Goal: Obtain resource: Download file/media

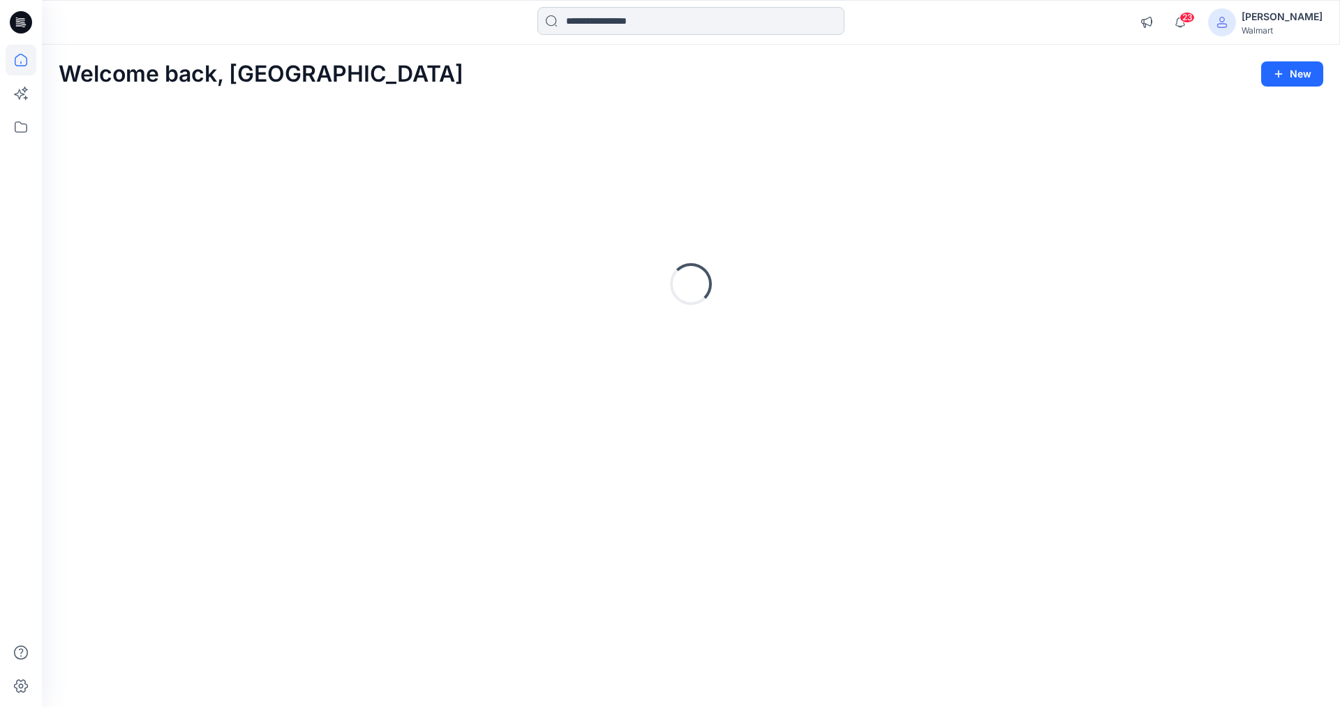
click at [661, 20] on input at bounding box center [690, 21] width 307 height 28
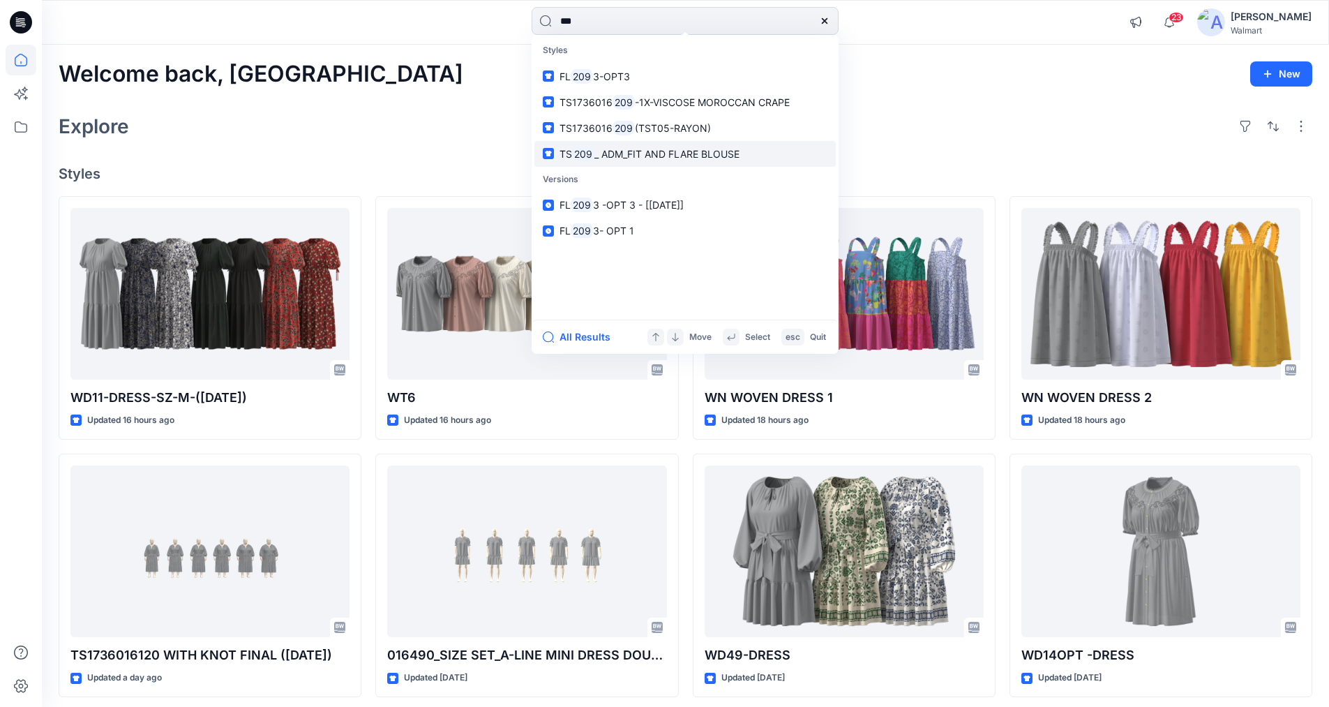
type input "***"
click at [594, 149] on span "_ ADM_FIT AND FLARE BLOUSE" at bounding box center [666, 154] width 145 height 12
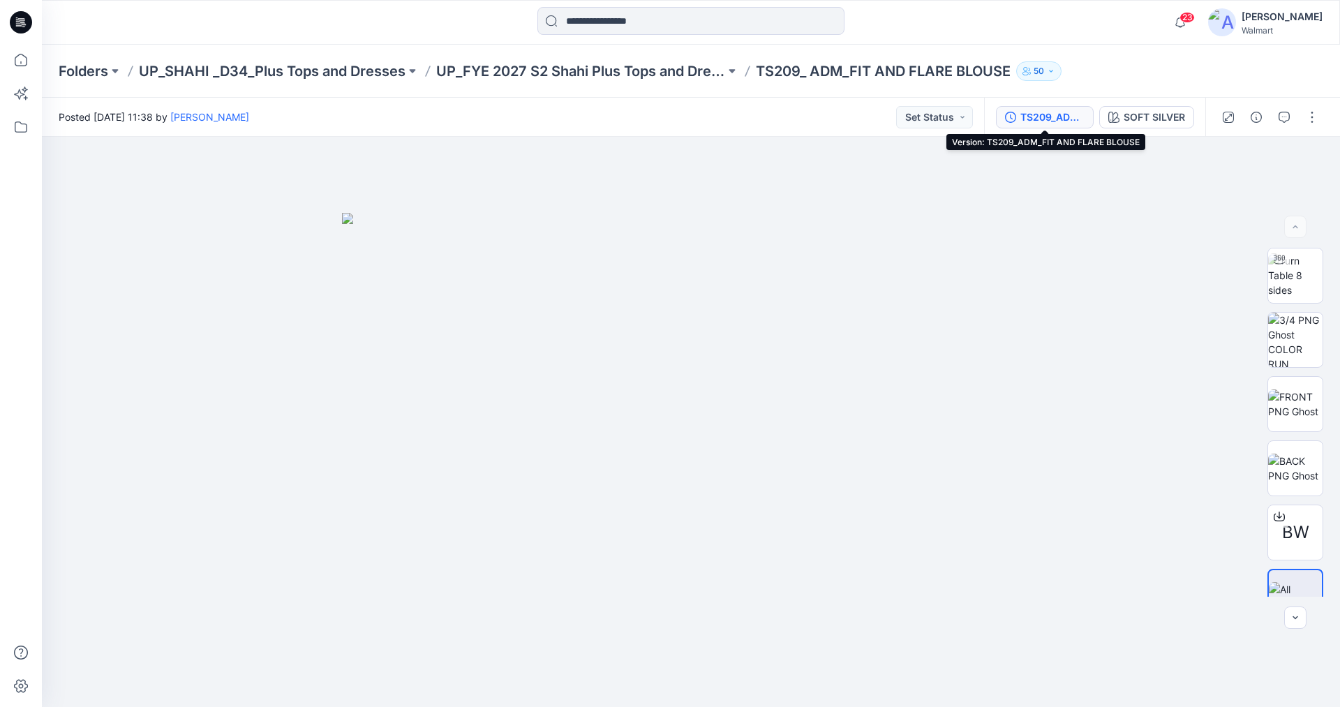
click at [1046, 118] on div "TS209_ADM_FIT AND FLARE BLOUSE" at bounding box center [1052, 117] width 64 height 15
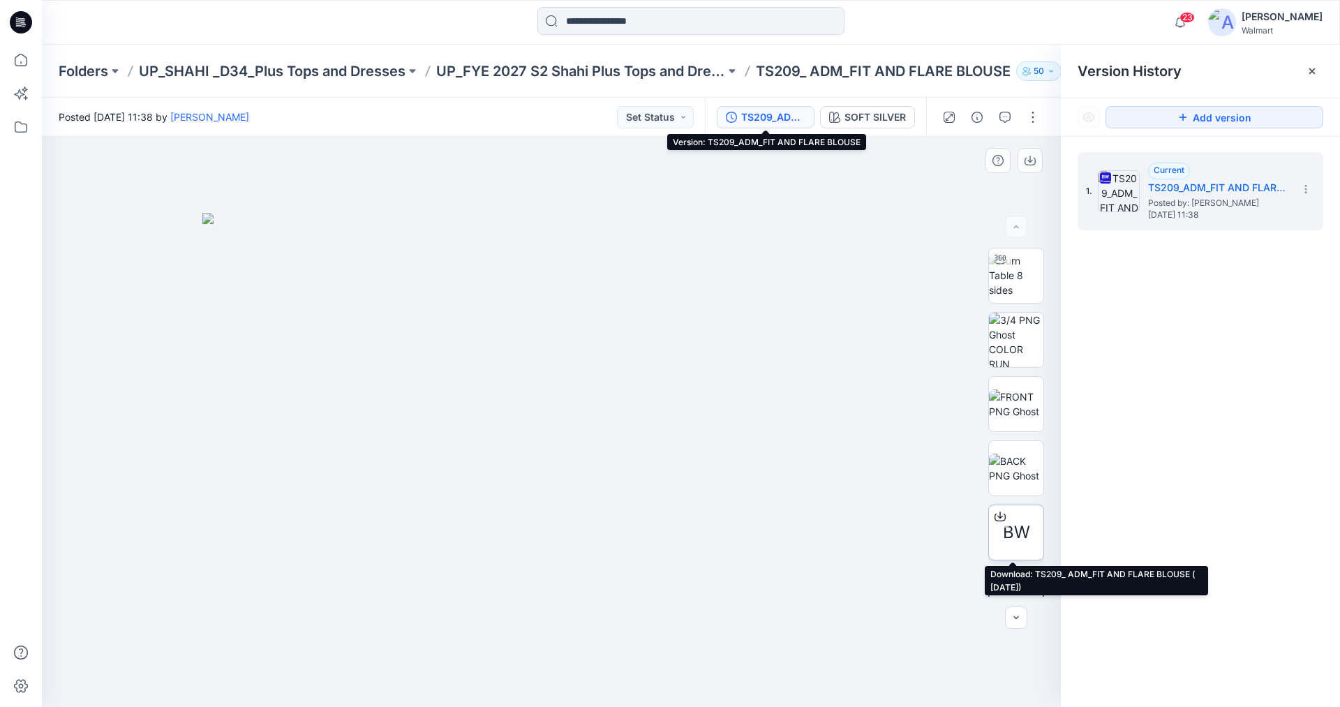
click at [1010, 528] on span "BW" at bounding box center [1016, 532] width 27 height 25
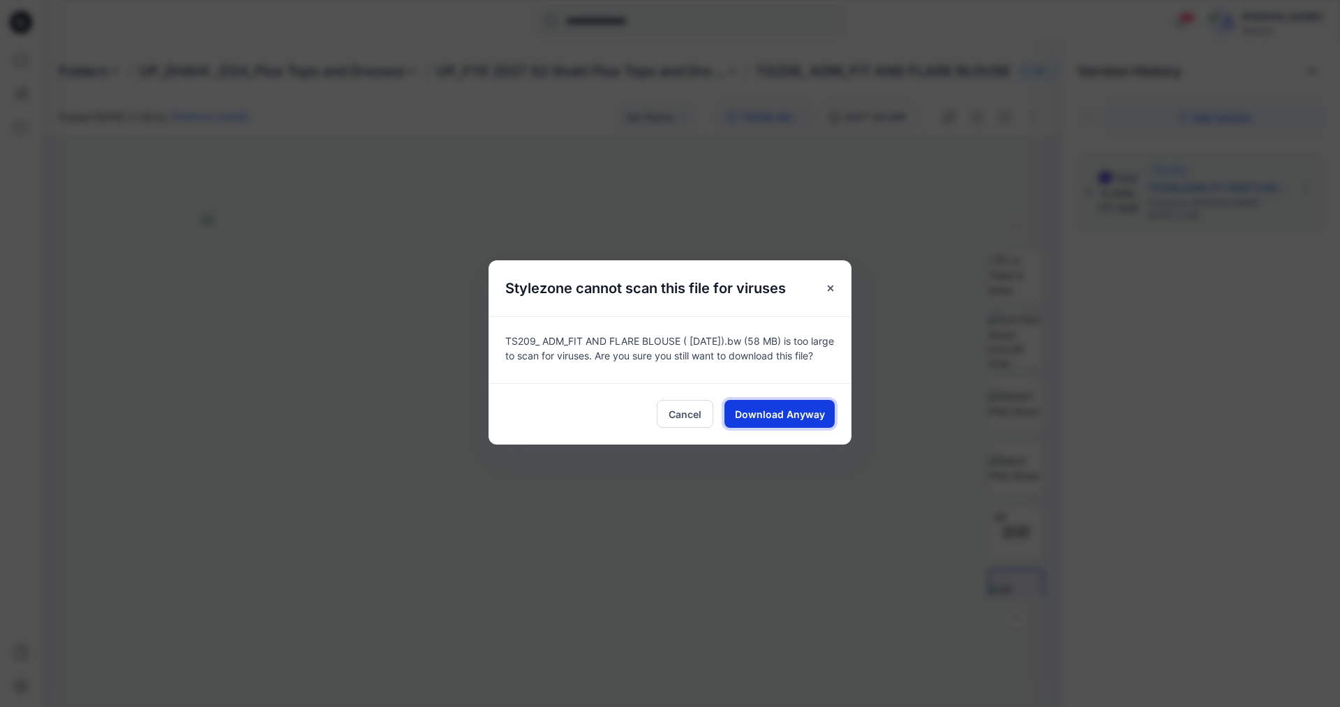
click at [768, 417] on span "Download Anyway" at bounding box center [780, 414] width 90 height 15
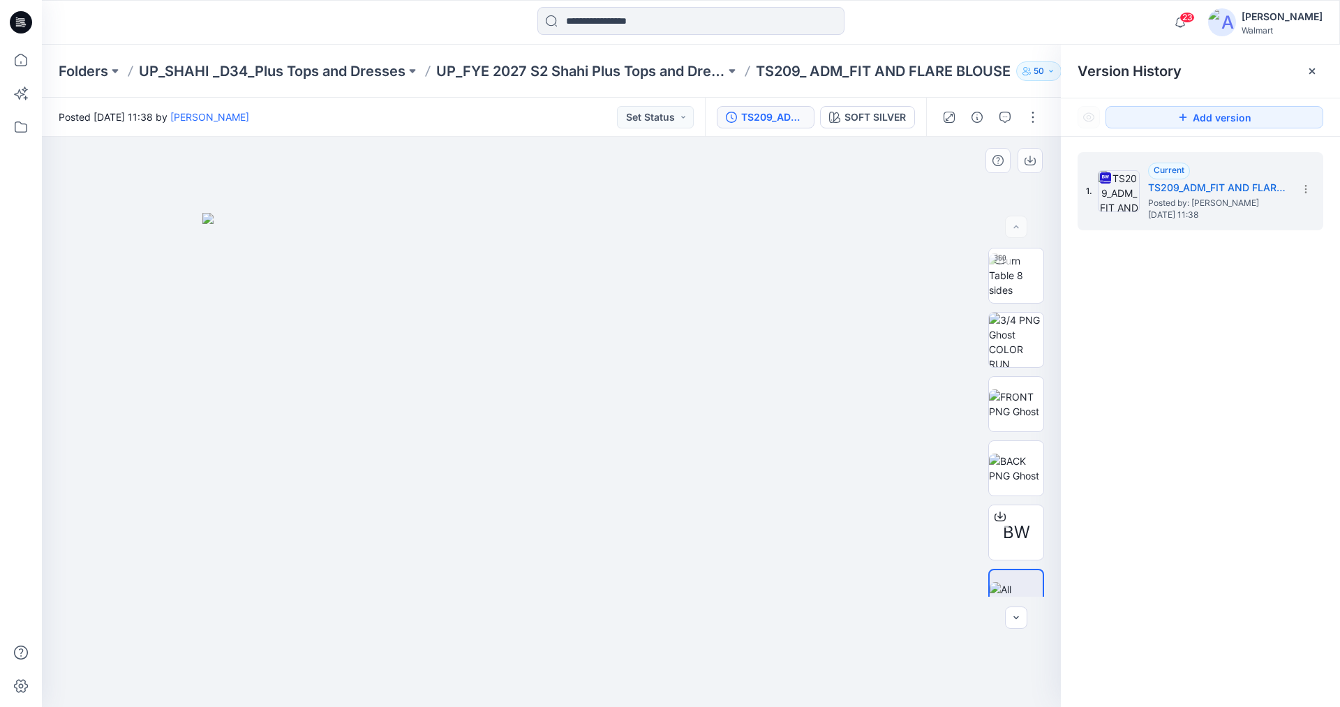
drag, startPoint x: 1047, startPoint y: 426, endPoint x: 1058, endPoint y: 509, distance: 83.0
click at [1060, 506] on div "BW" at bounding box center [1015, 422] width 89 height 349
click at [368, 348] on img at bounding box center [551, 460] width 698 height 495
click at [1220, 466] on div "1. Current TS209_ADM_FIT AND FLARE BLOUSE Posted by: [PERSON_NAME] [DATE] 11:38" at bounding box center [1200, 432] width 279 height 590
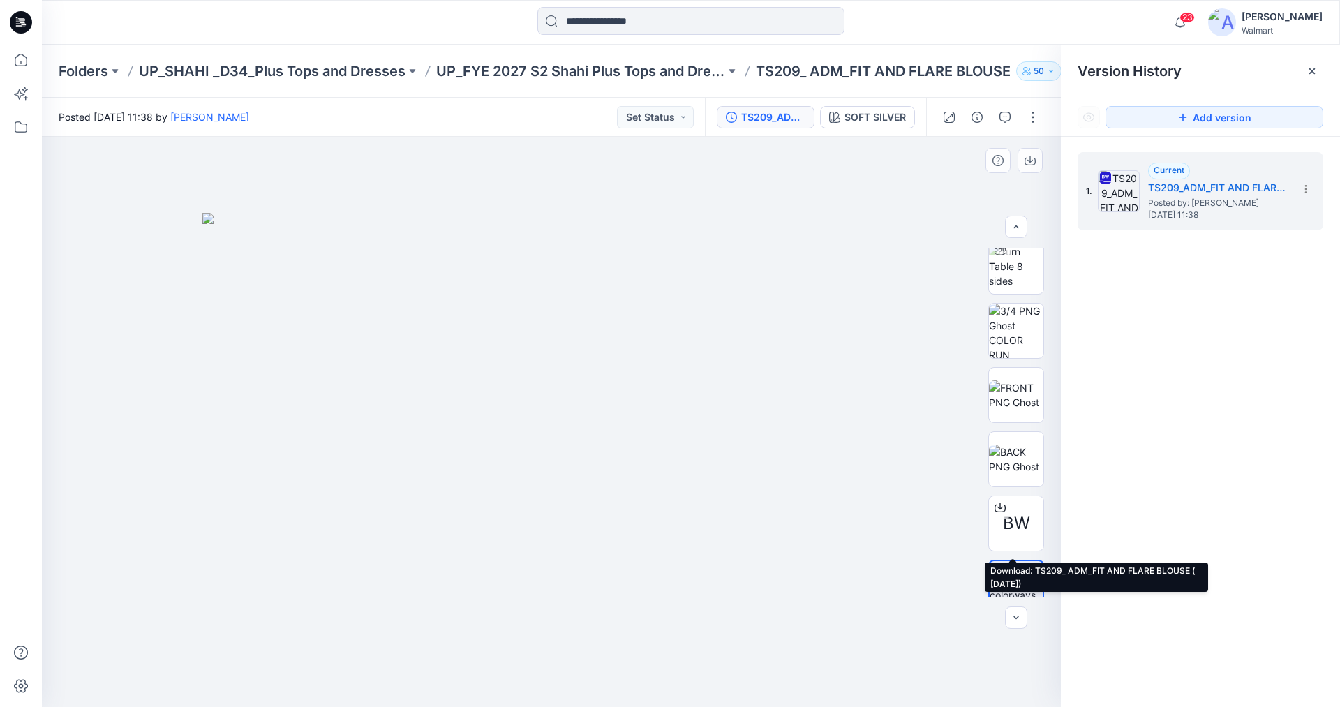
scroll to position [28, 0]
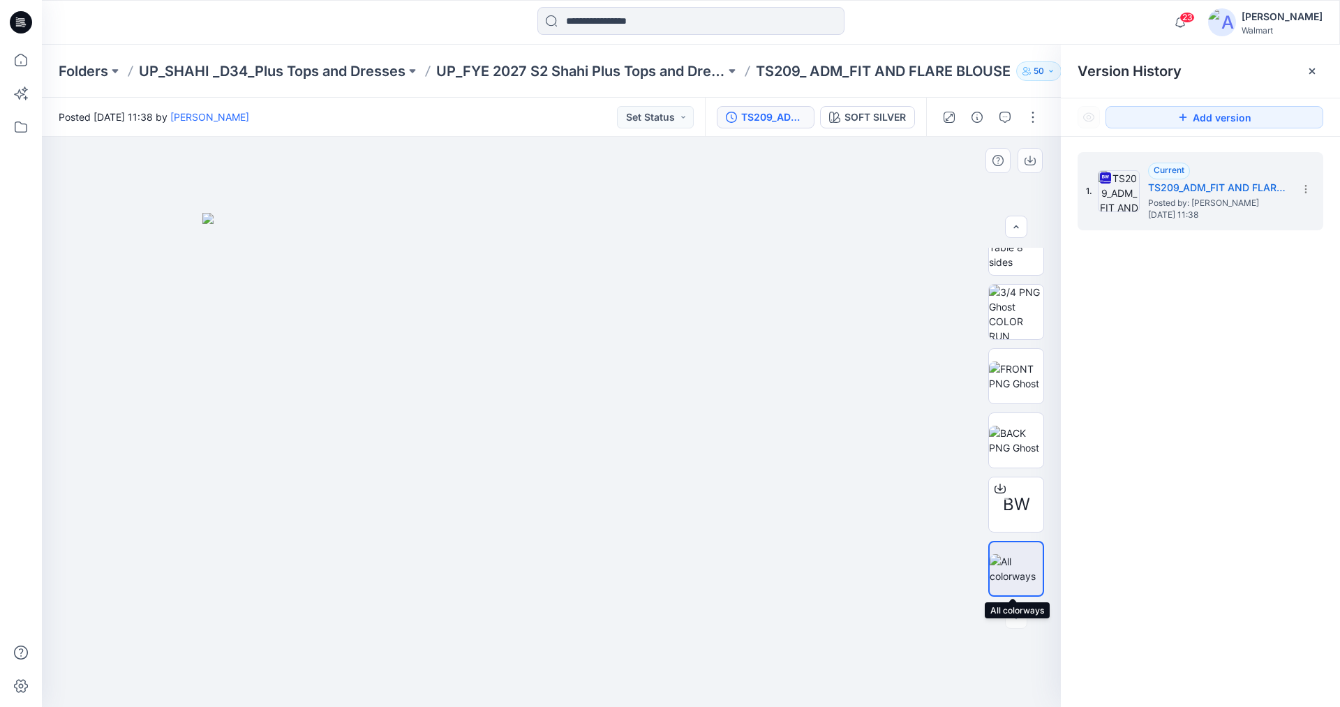
click at [1015, 564] on img at bounding box center [1015, 568] width 53 height 29
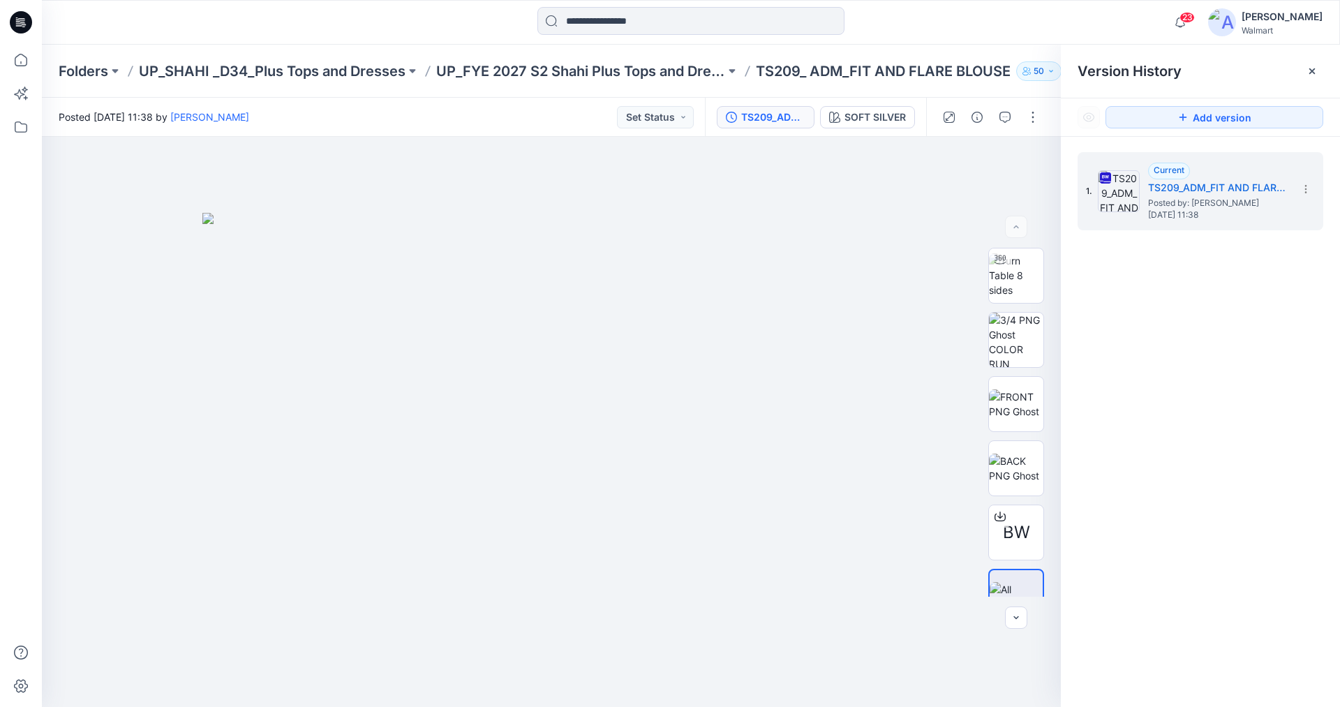
click at [1177, 457] on div "1. Current TS209_ADM_FIT AND FLARE BLOUSE Posted by: [PERSON_NAME] [DATE] 11:38" at bounding box center [1200, 432] width 279 height 590
